Goal: Find specific page/section: Find specific page/section

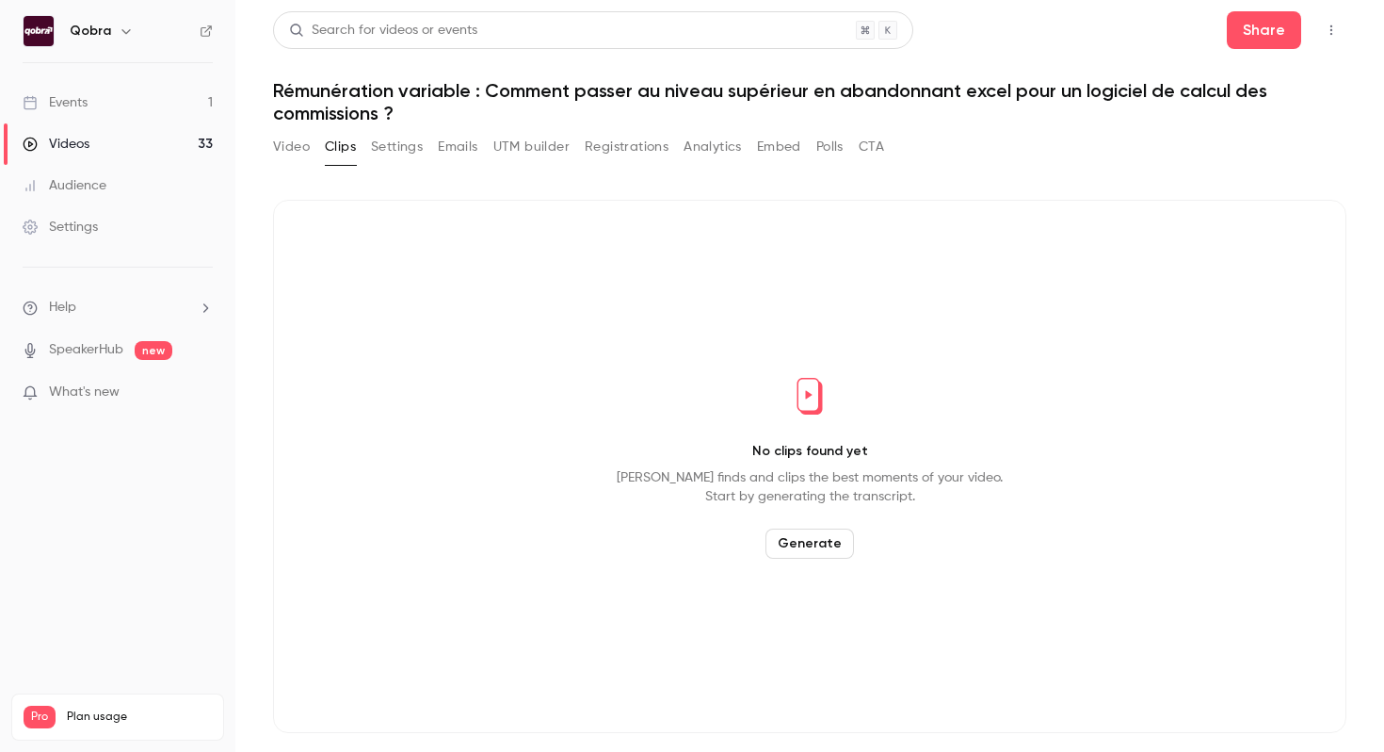
click at [187, 103] on link "Events 1" at bounding box center [117, 102] width 235 height 41
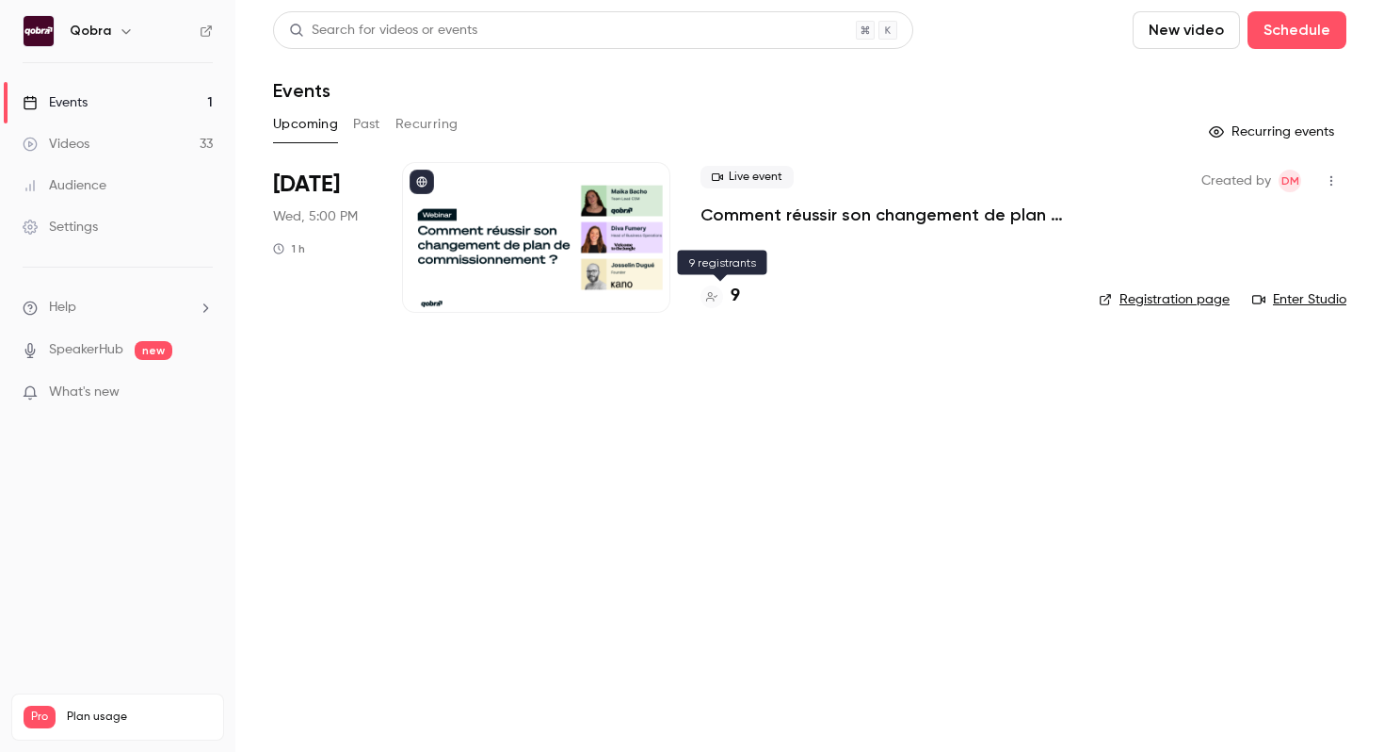
click at [736, 296] on h4 "9" at bounding box center [735, 295] width 9 height 25
